Goal: Information Seeking & Learning: Learn about a topic

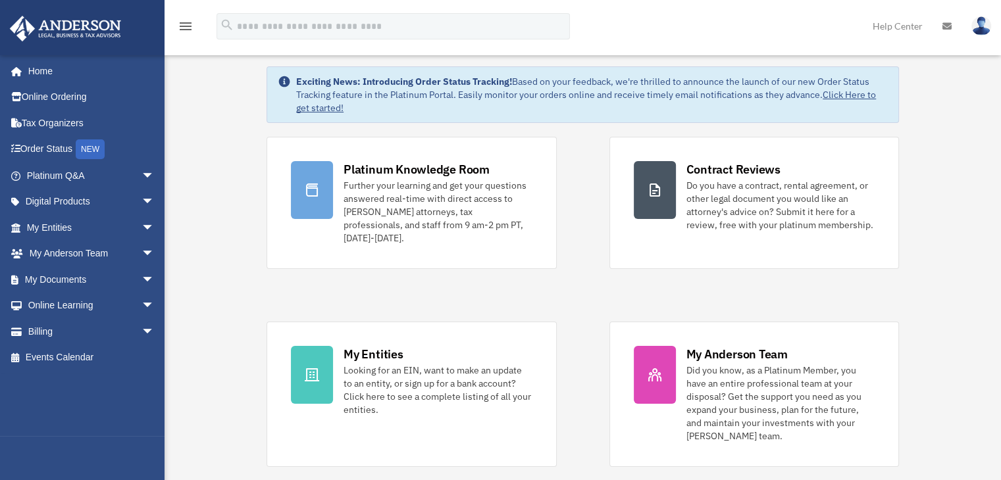
scroll to position [66, 0]
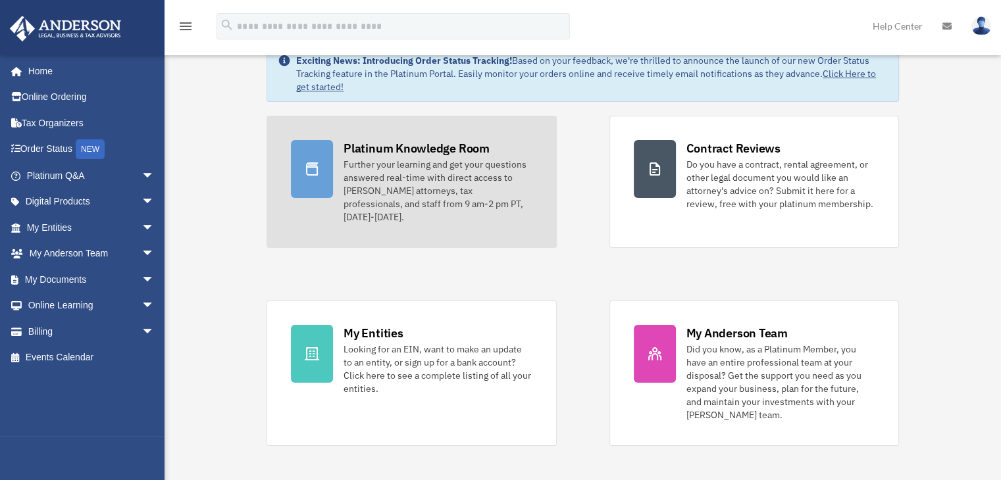
click at [451, 151] on div "Platinum Knowledge Room" at bounding box center [416, 148] width 146 height 16
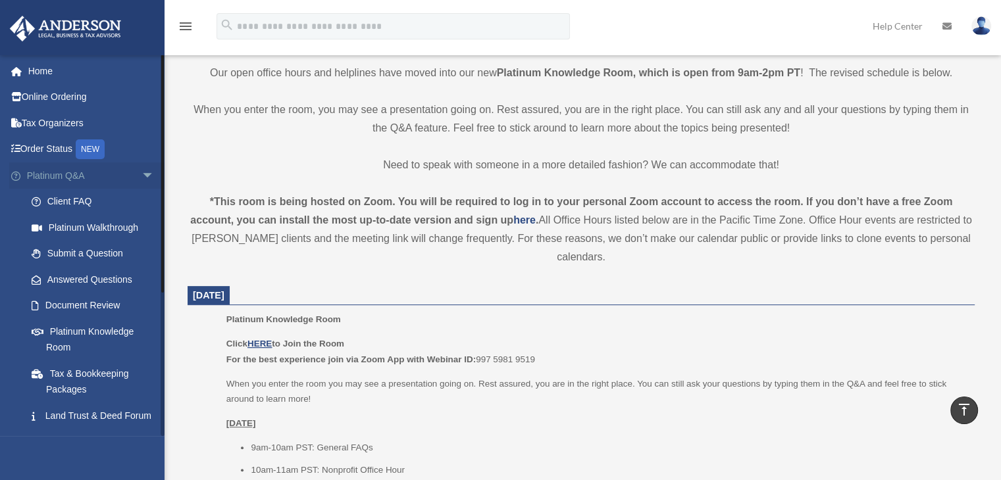
scroll to position [132, 0]
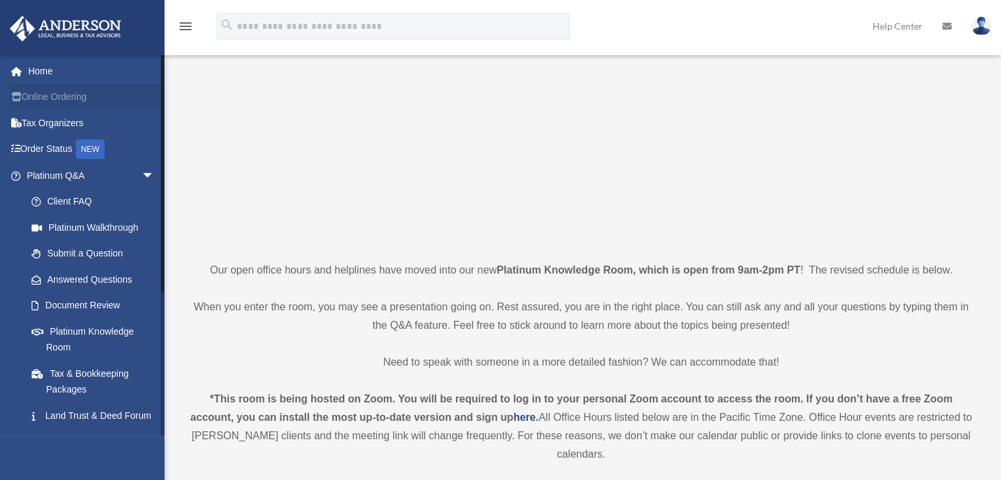
click at [71, 104] on link "Online Ordering" at bounding box center [91, 97] width 165 height 26
click at [55, 121] on link "Tax Organizers" at bounding box center [91, 123] width 165 height 26
click at [97, 305] on link "Document Review" at bounding box center [96, 306] width 156 height 26
click at [89, 332] on link "Platinum Knowledge Room" at bounding box center [96, 339] width 156 height 42
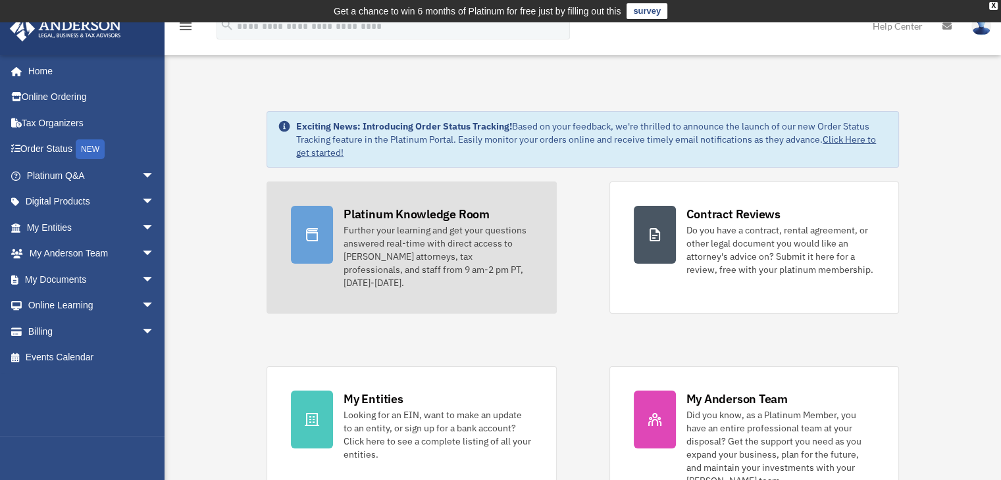
click at [426, 214] on div "Platinum Knowledge Room" at bounding box center [416, 214] width 146 height 16
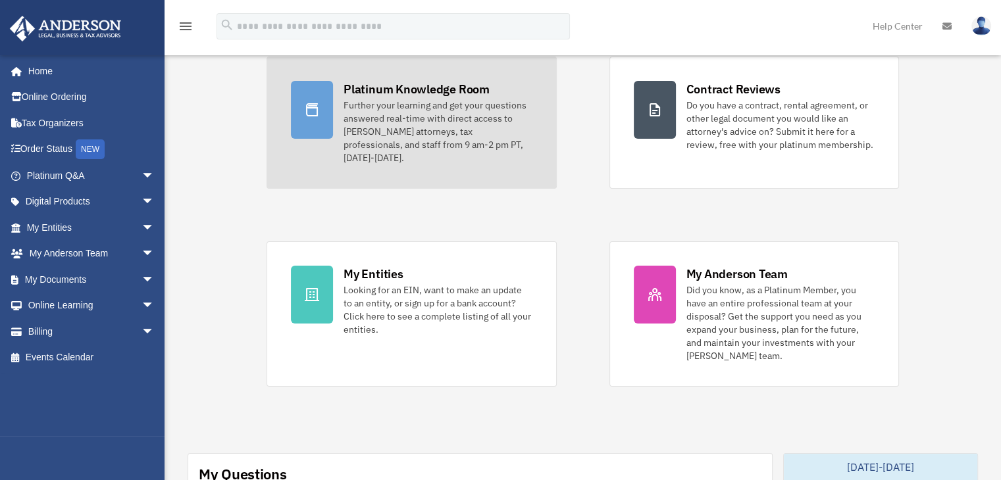
scroll to position [132, 0]
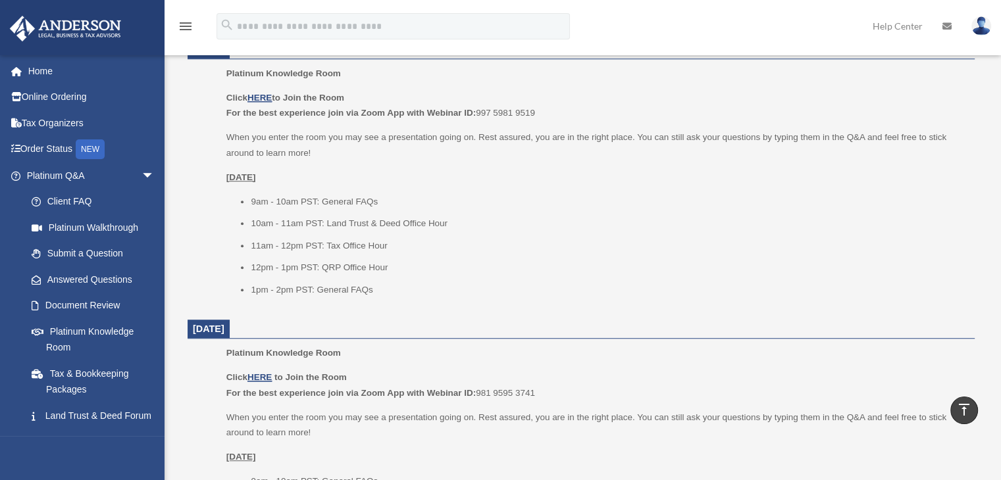
scroll to position [526, 0]
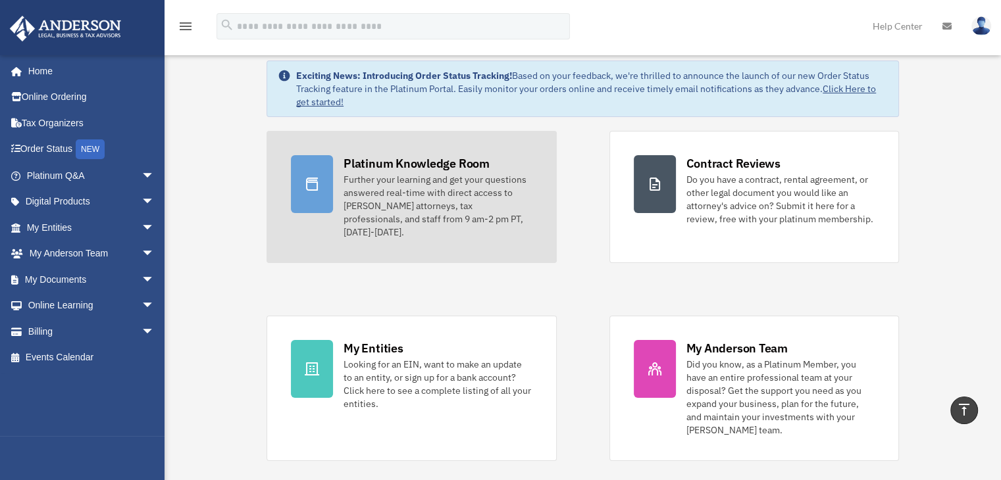
scroll to position [66, 0]
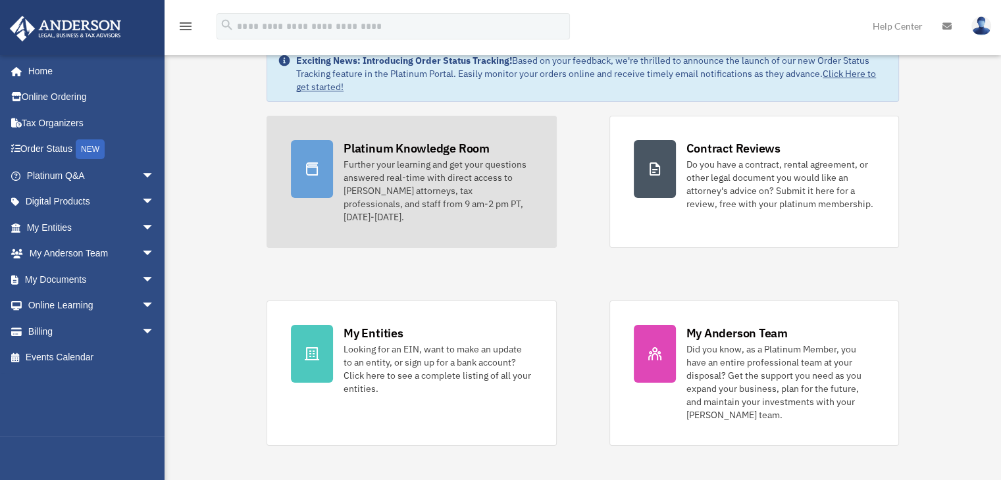
click at [418, 159] on div "Further your learning and get your questions answered real-time with direct acc…" at bounding box center [437, 191] width 188 height 66
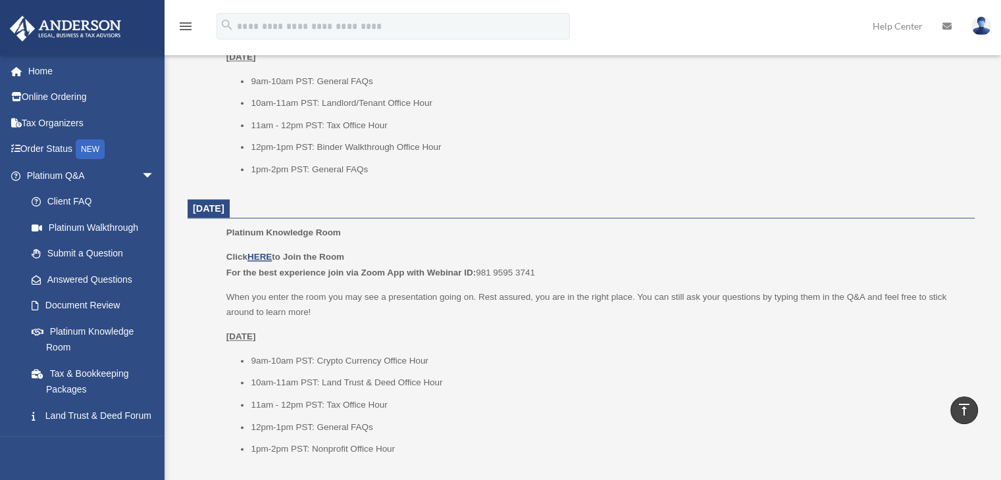
scroll to position [1520, 0]
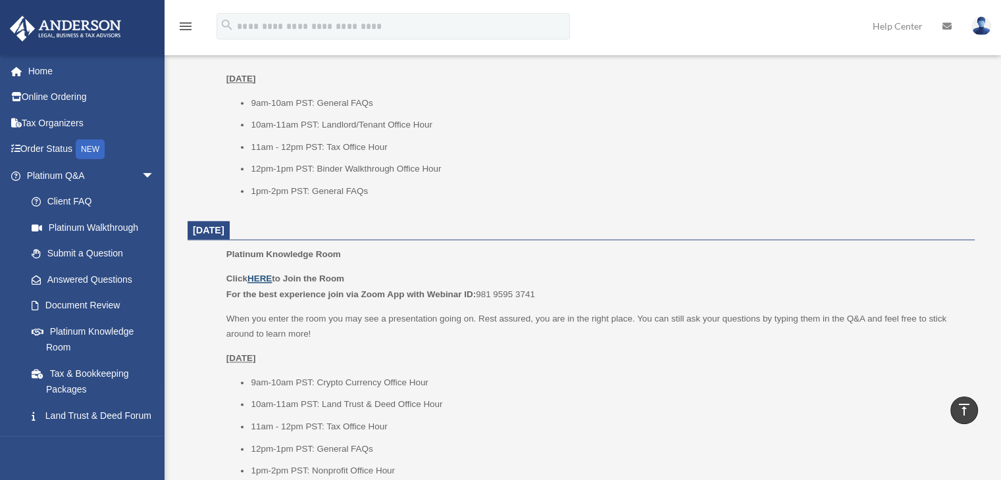
click at [266, 276] on u "HERE" at bounding box center [259, 279] width 24 height 10
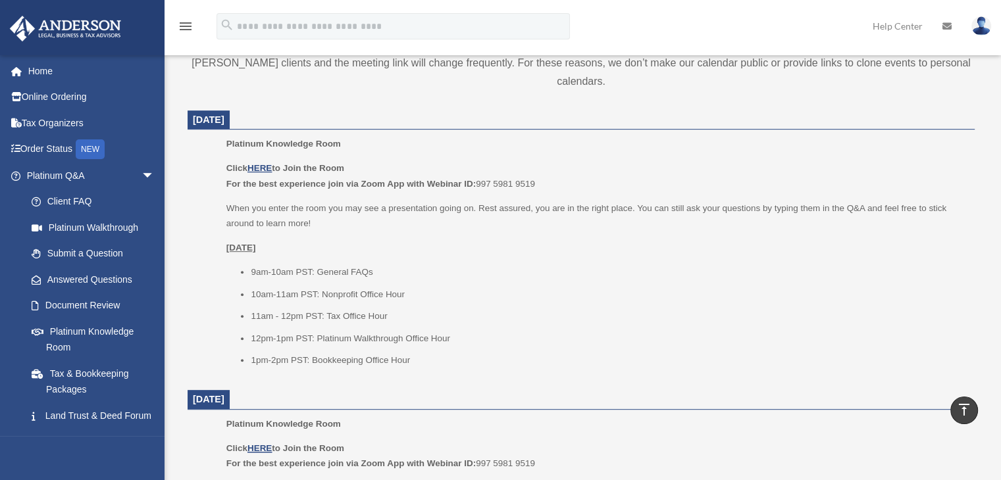
scroll to position [534, 0]
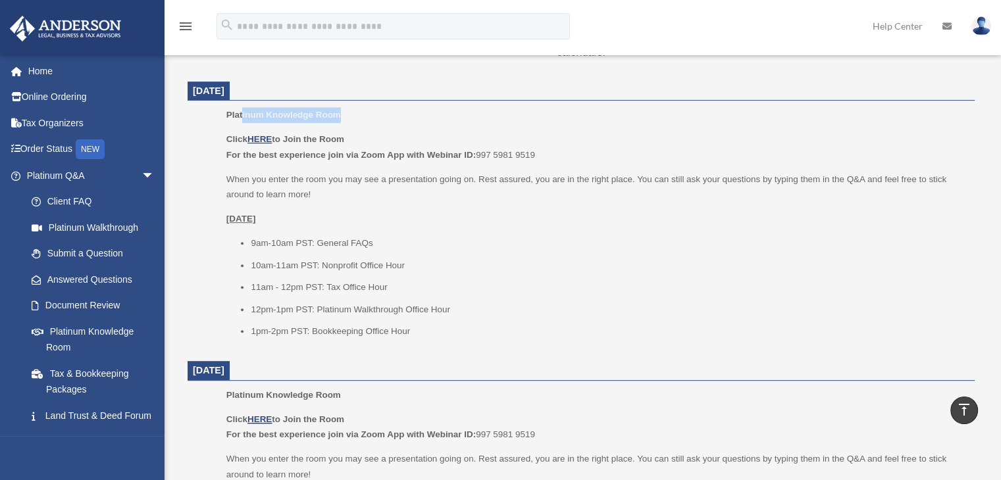
drag, startPoint x: 339, startPoint y: 114, endPoint x: 242, endPoint y: 114, distance: 96.7
click at [242, 114] on span "Platinum Knowledge Room" at bounding box center [283, 115] width 114 height 10
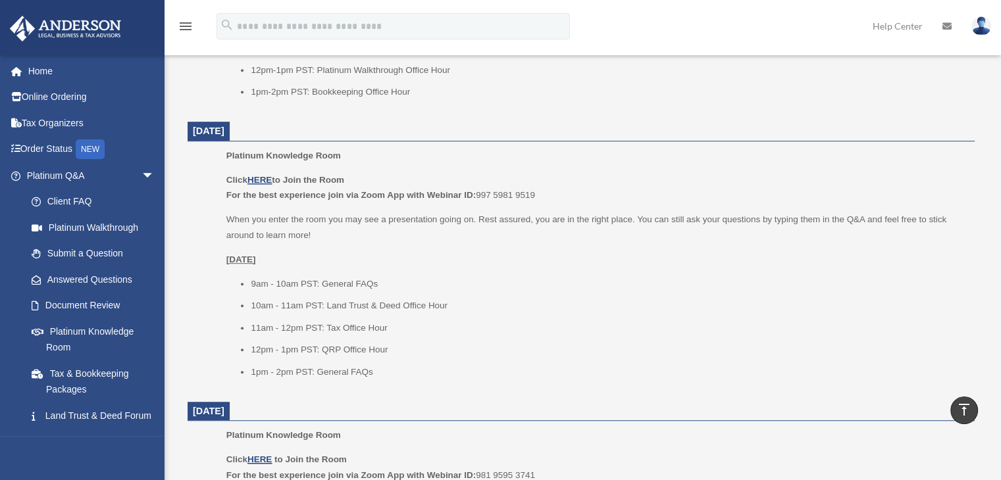
scroll to position [797, 0]
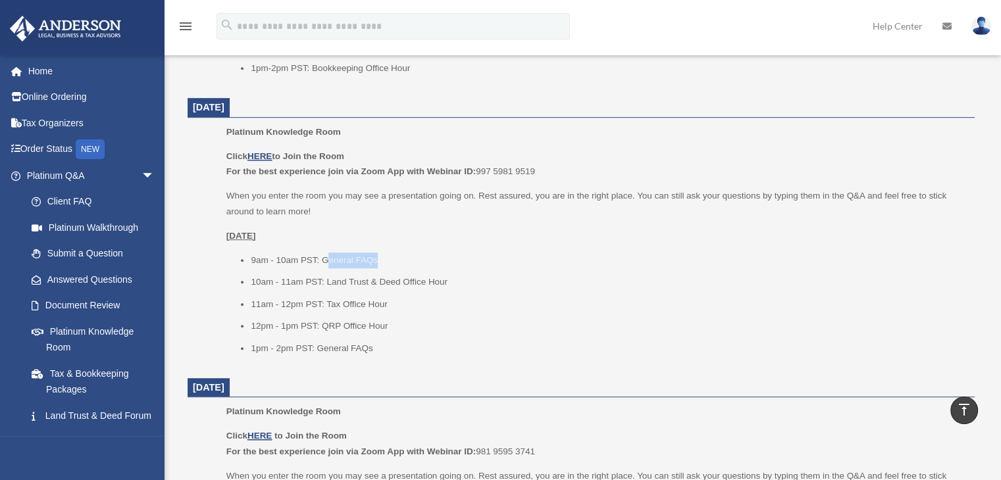
drag, startPoint x: 362, startPoint y: 261, endPoint x: 326, endPoint y: 261, distance: 36.2
click at [326, 261] on li "9am - 10am PST: General FAQs" at bounding box center [608, 261] width 714 height 16
drag, startPoint x: 455, startPoint y: 285, endPoint x: 344, endPoint y: 282, distance: 110.6
click at [318, 281] on li "10am - 11am PST: Land Trust & Deed Office Hour" at bounding box center [608, 282] width 714 height 16
drag, startPoint x: 384, startPoint y: 302, endPoint x: 326, endPoint y: 303, distance: 57.9
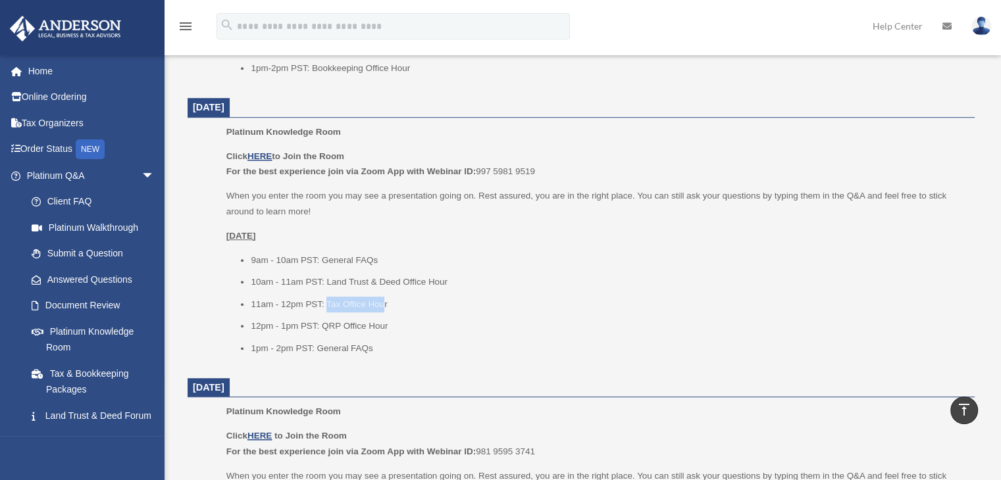
click at [326, 303] on li "11am - 12pm PST: Tax Office Hour" at bounding box center [608, 305] width 714 height 16
drag, startPoint x: 383, startPoint y: 326, endPoint x: 320, endPoint y: 323, distance: 62.6
click at [325, 324] on li "12pm - 1pm PST: QRP Office Hour" at bounding box center [608, 326] width 714 height 16
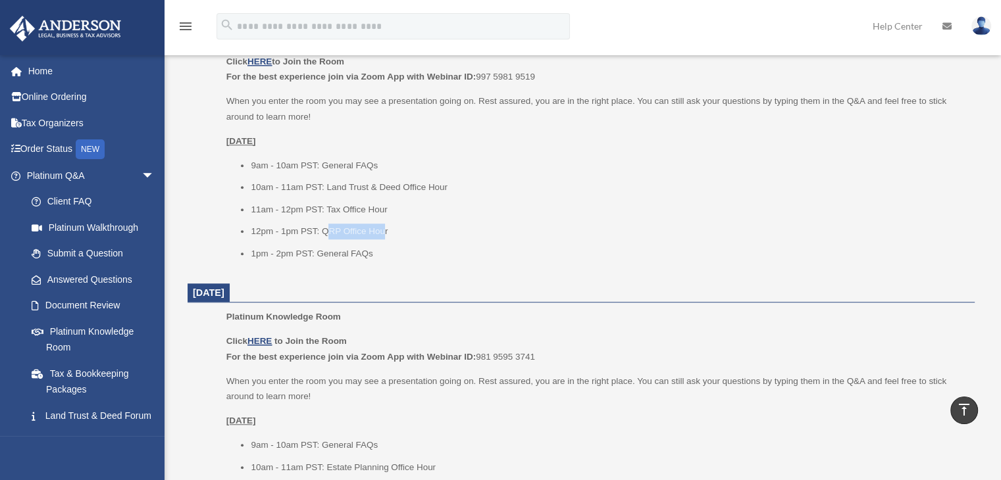
scroll to position [862, 0]
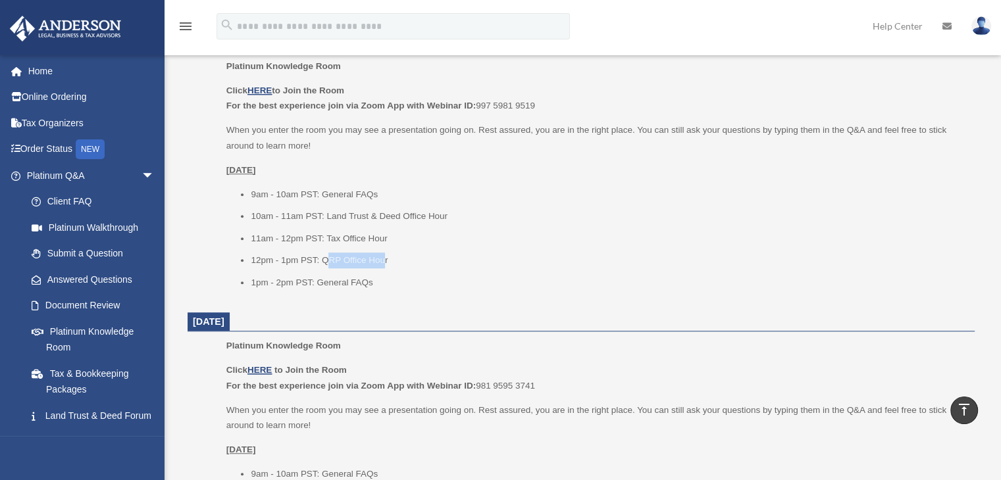
click at [974, 26] on img at bounding box center [981, 25] width 20 height 19
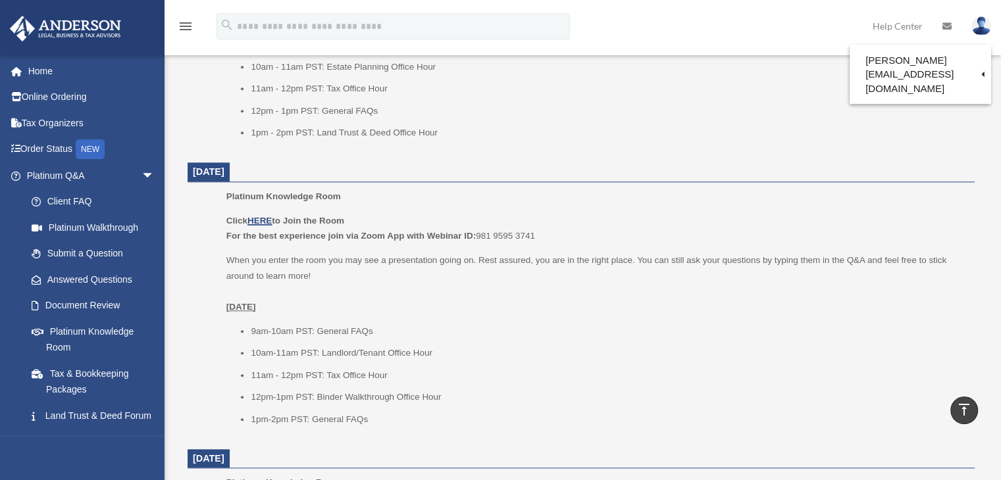
scroll to position [1323, 0]
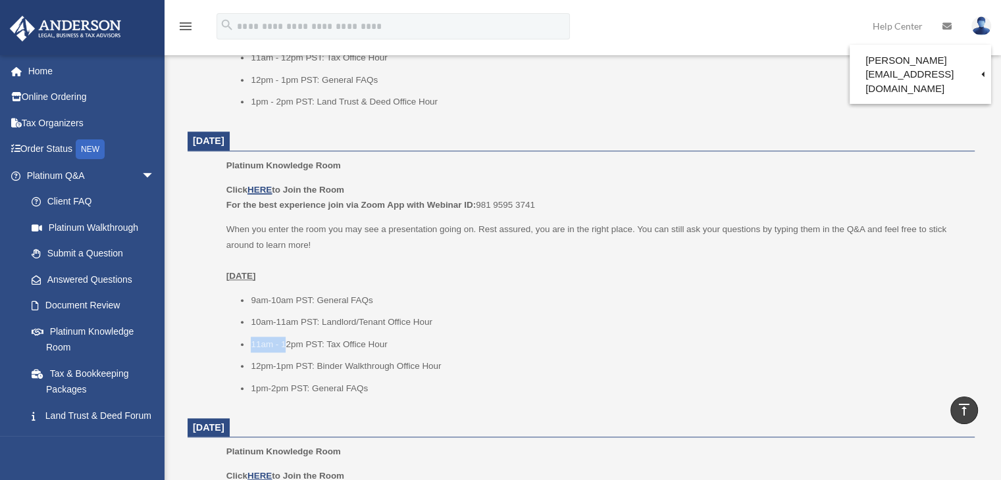
drag, startPoint x: 430, startPoint y: 327, endPoint x: 286, endPoint y: 332, distance: 144.2
click at [286, 332] on ul "9am-10am PST: General FAQs 10am-11am PST: Landlord/Tenant Office Hour 11am - 12…" at bounding box center [595, 345] width 739 height 104
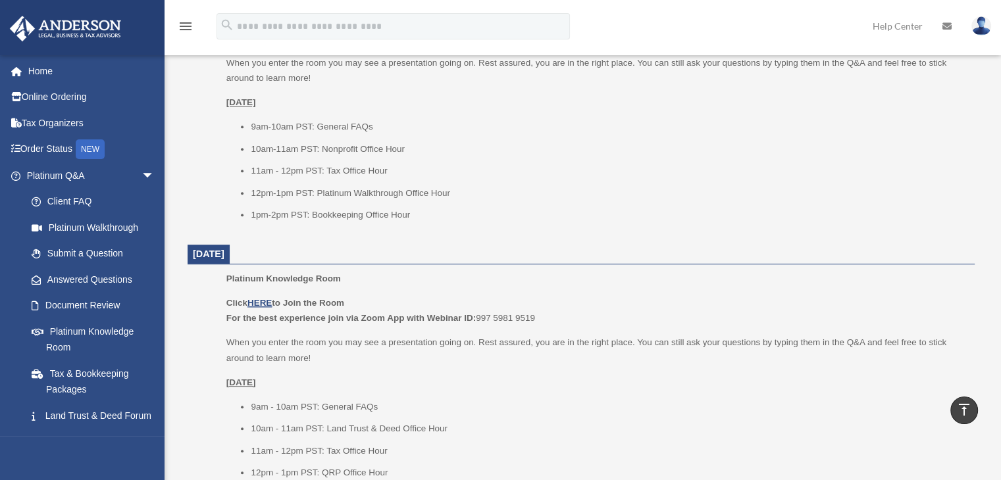
scroll to position [534, 0]
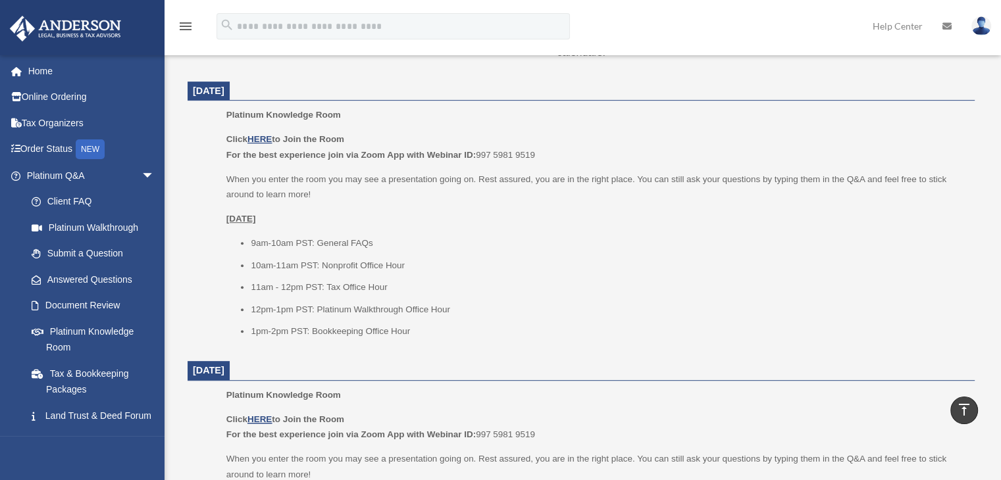
click at [390, 272] on li "10am-11am PST: Nonprofit Office Hour" at bounding box center [608, 266] width 714 height 16
drag, startPoint x: 409, startPoint y: 266, endPoint x: 322, endPoint y: 269, distance: 86.9
click at [322, 269] on li "10am-11am PST: Nonprofit Office Hour" at bounding box center [608, 266] width 714 height 16
